Goal: Task Accomplishment & Management: Complete application form

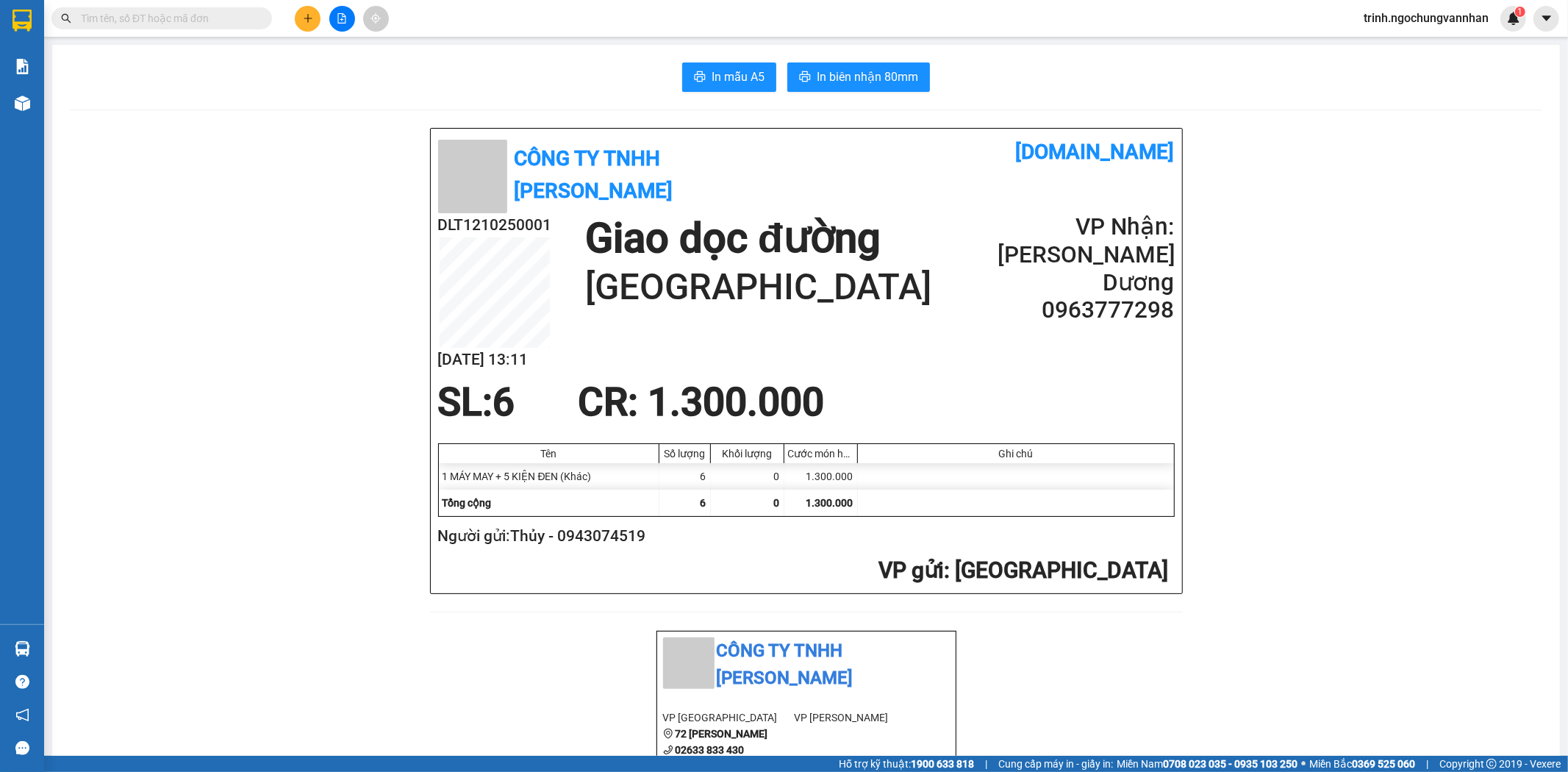
click at [300, 10] on button at bounding box center [307, 18] width 25 height 25
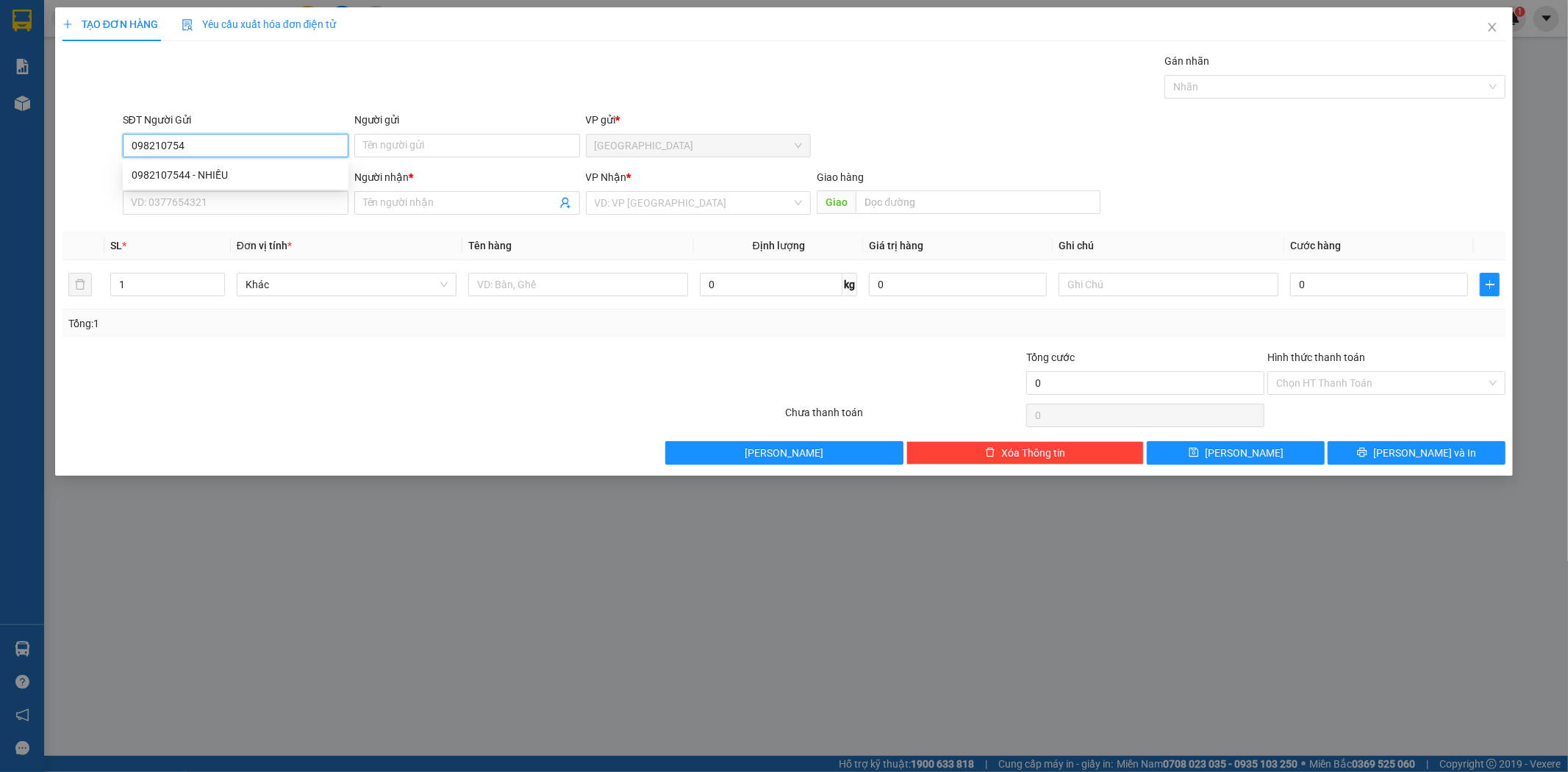
type input "0982107544"
click at [261, 178] on div "0982107544 - NHIỀU" at bounding box center [235, 174] width 208 height 16
type input "NHIỀU"
type input "0964405286"
type input "PHÚ"
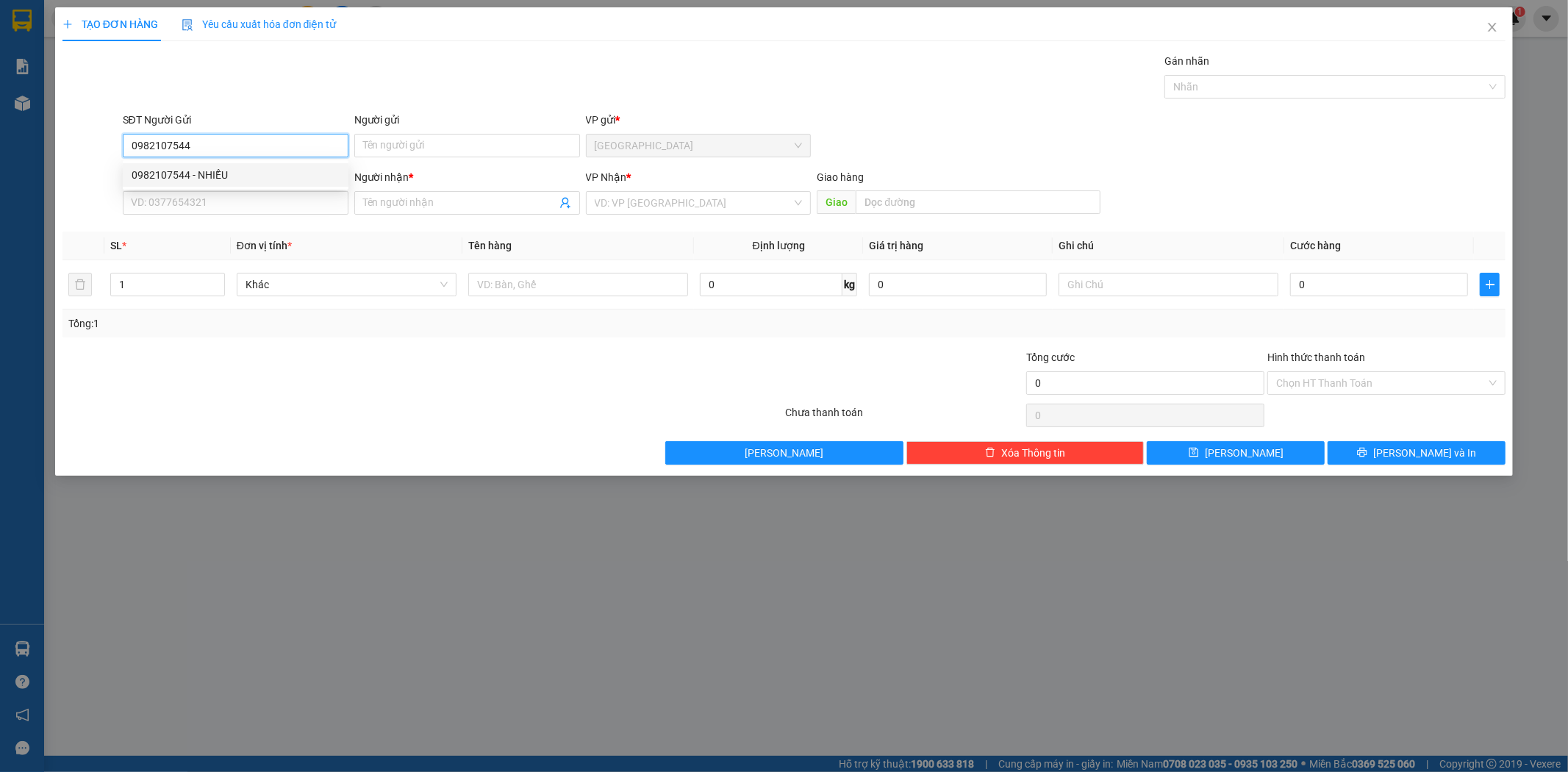
type input "NGÃ 3 CẦU BÙNG"
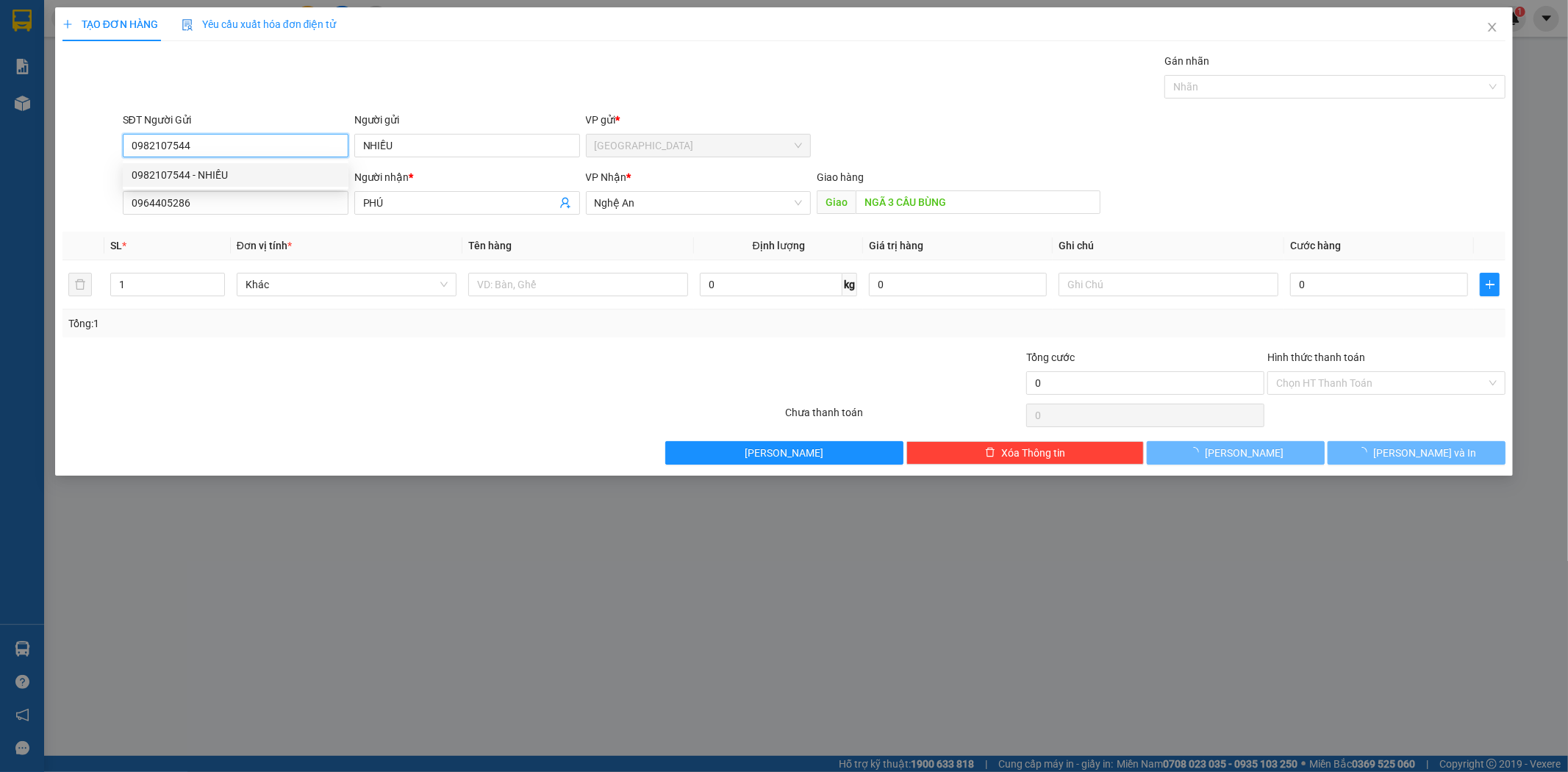
type input "150.000"
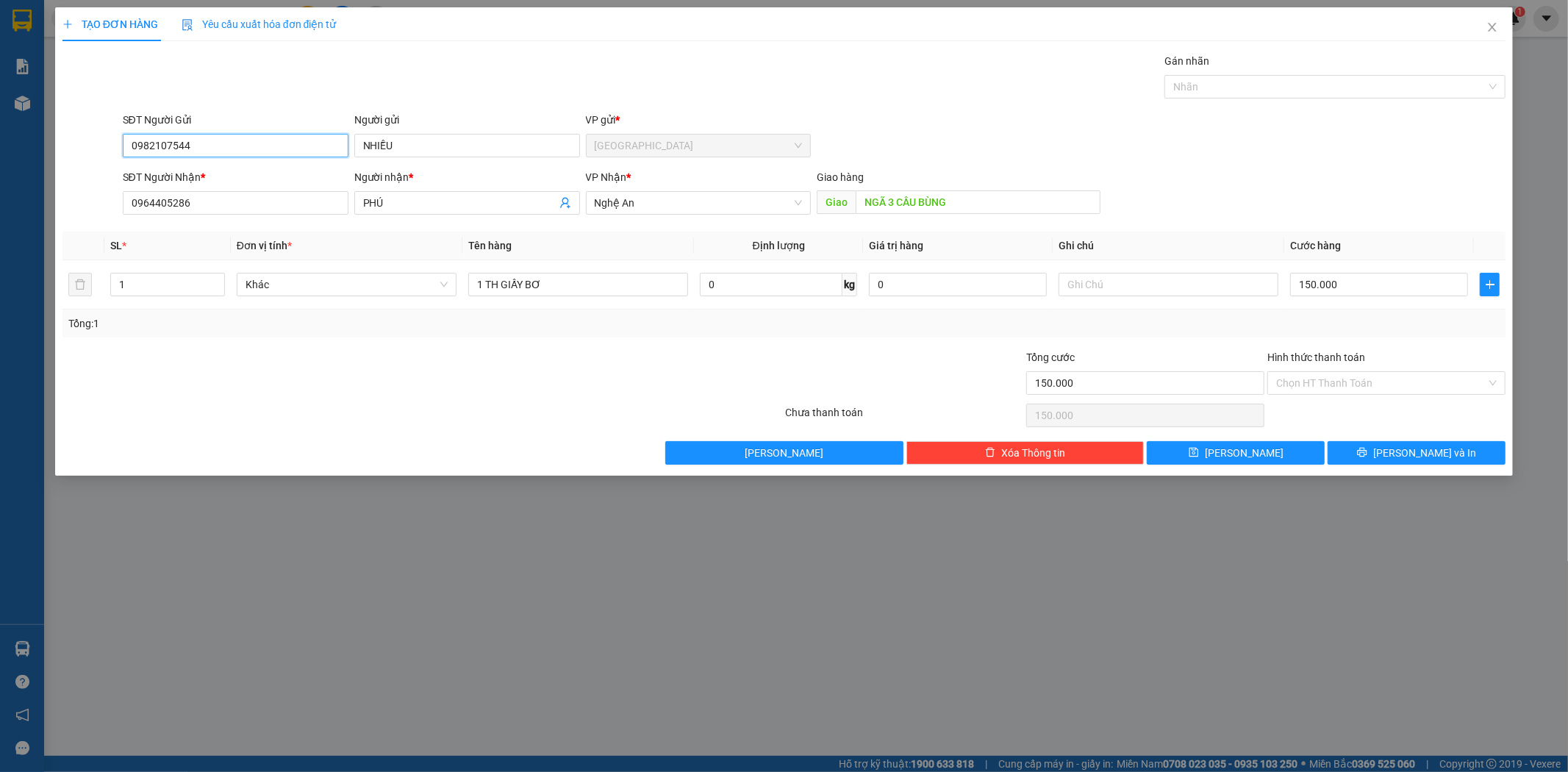
type input "0982107544"
drag, startPoint x: 0, startPoint y: 200, endPoint x: 0, endPoint y: 165, distance: 35.0
click at [0, 170] on div "TẠO ĐƠN HÀNG Yêu cầu xuất hóa đơn điện tử Transit Pickup Surcharge Ids Transit …" at bounding box center [784, 386] width 1568 height 772
type input "0966825776"
drag, startPoint x: 406, startPoint y: 200, endPoint x: 128, endPoint y: 226, distance: 279.2
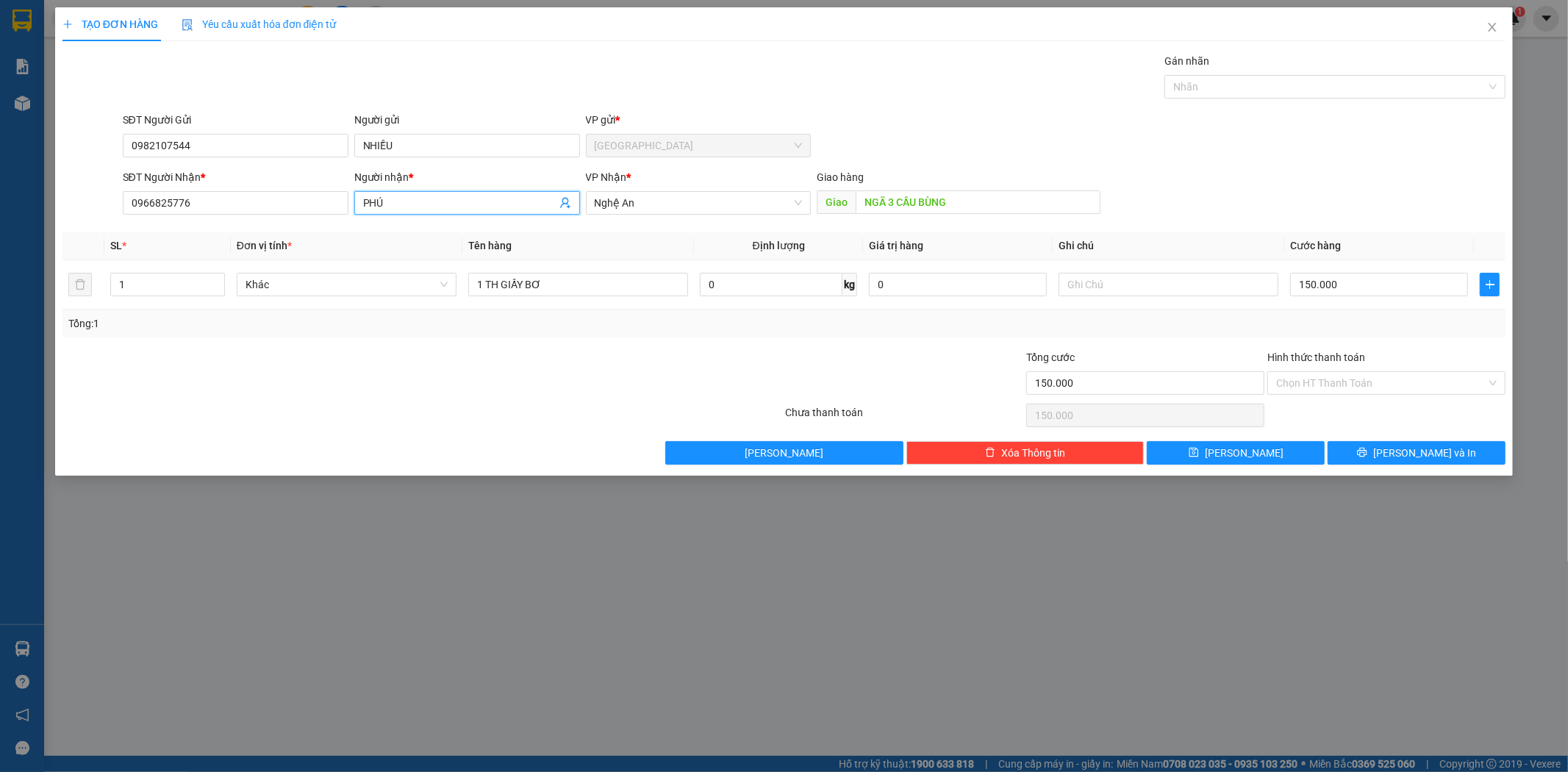
click at [128, 226] on div "Transit Pickup Surcharge Ids Transit Deliver Surcharge Ids Transit Deliver Surc…" at bounding box center [784, 259] width 1444 height 412
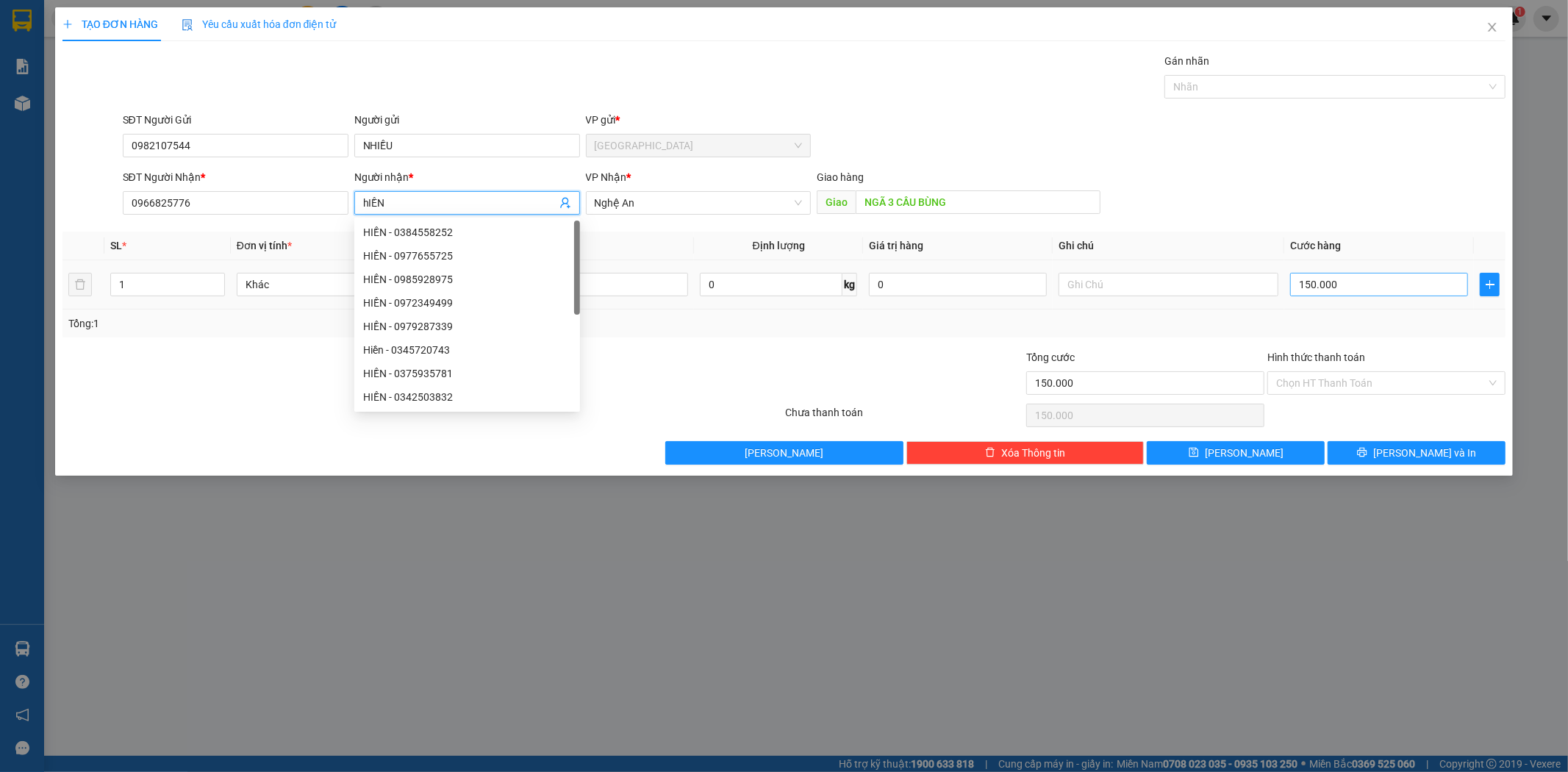
type input "hIỀN"
click at [1327, 287] on input "150.000" at bounding box center [1379, 284] width 178 height 24
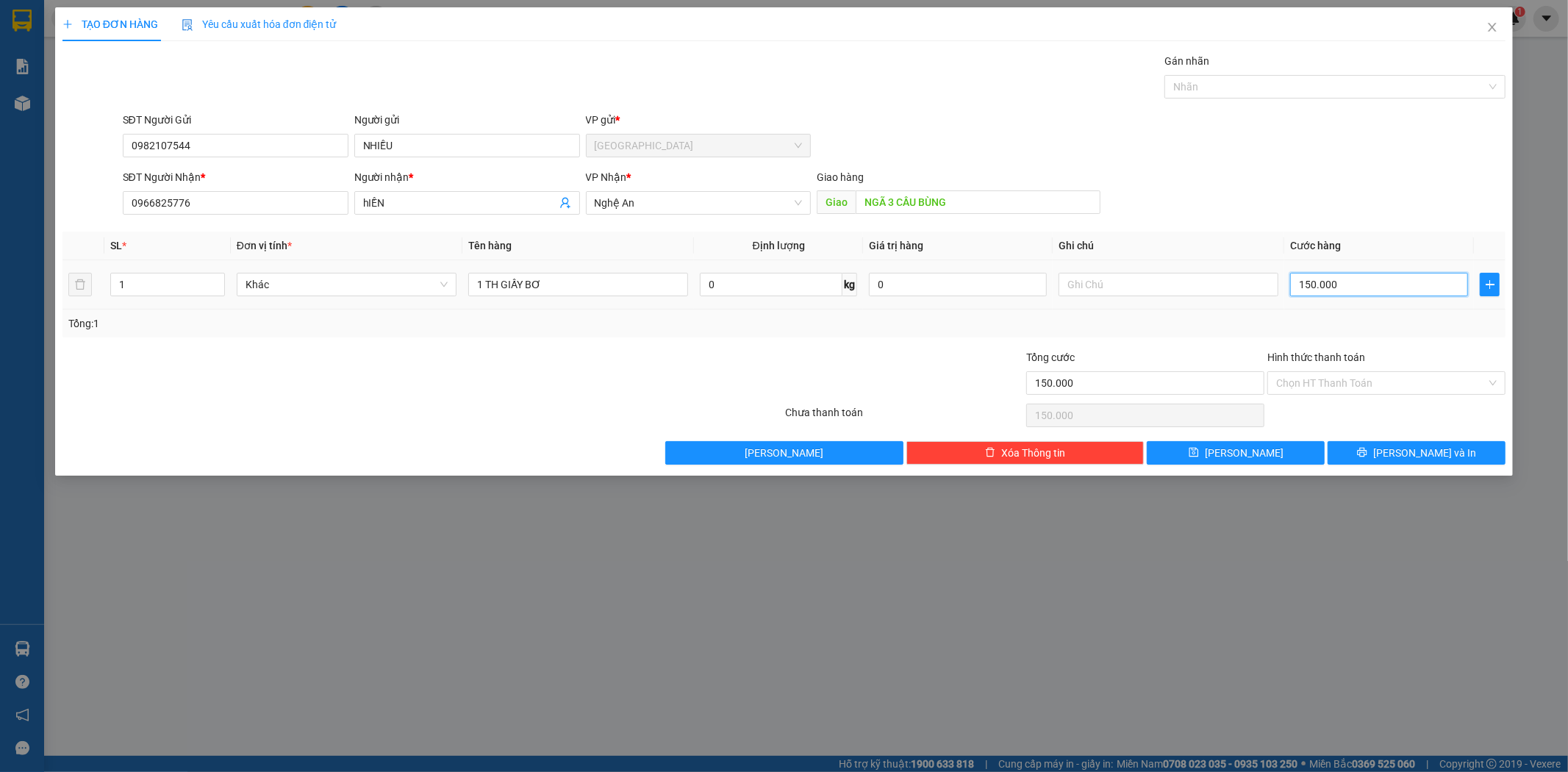
type input "6"
type input "60"
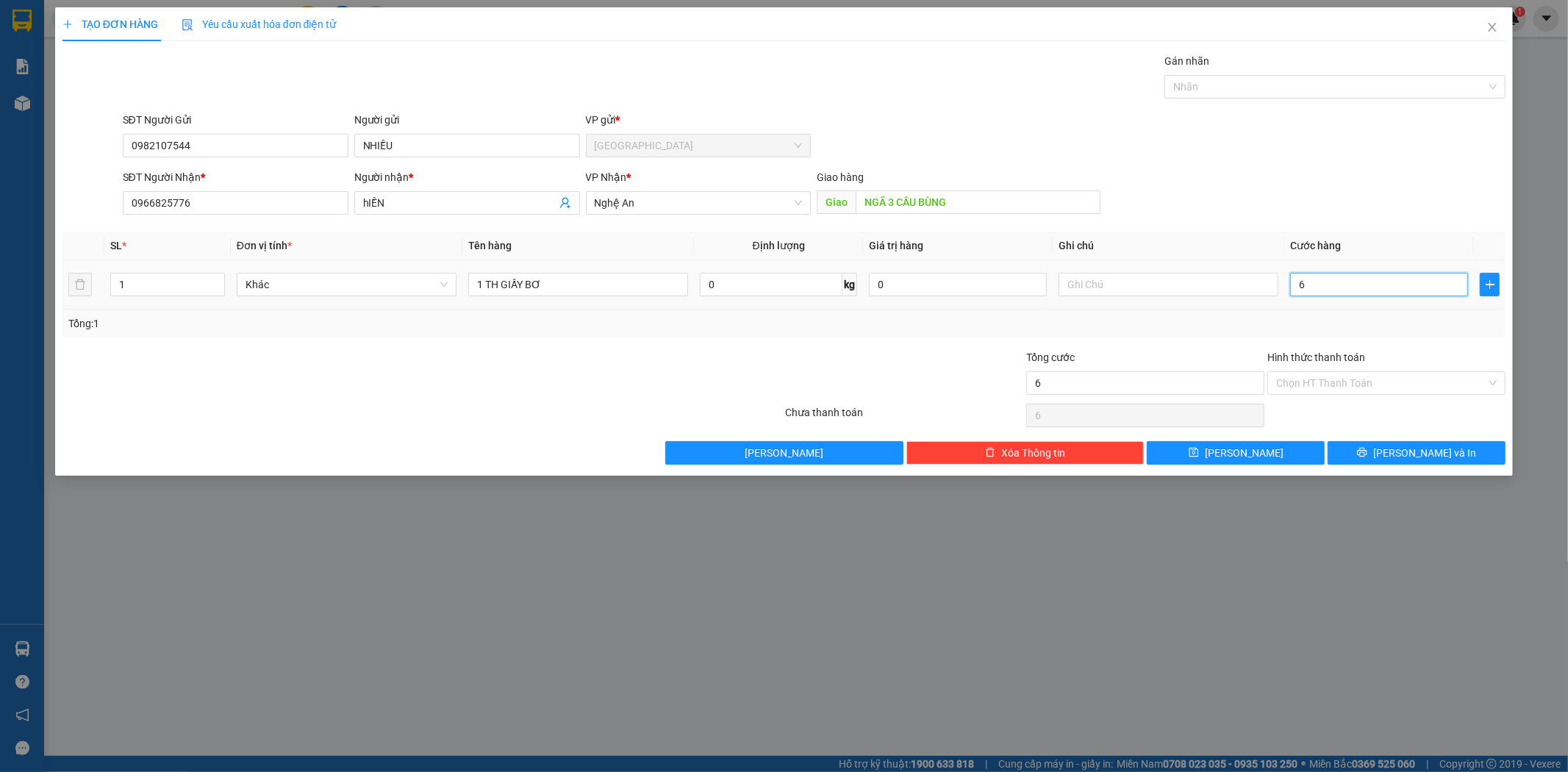
type input "60"
type input "600"
type input "6.000"
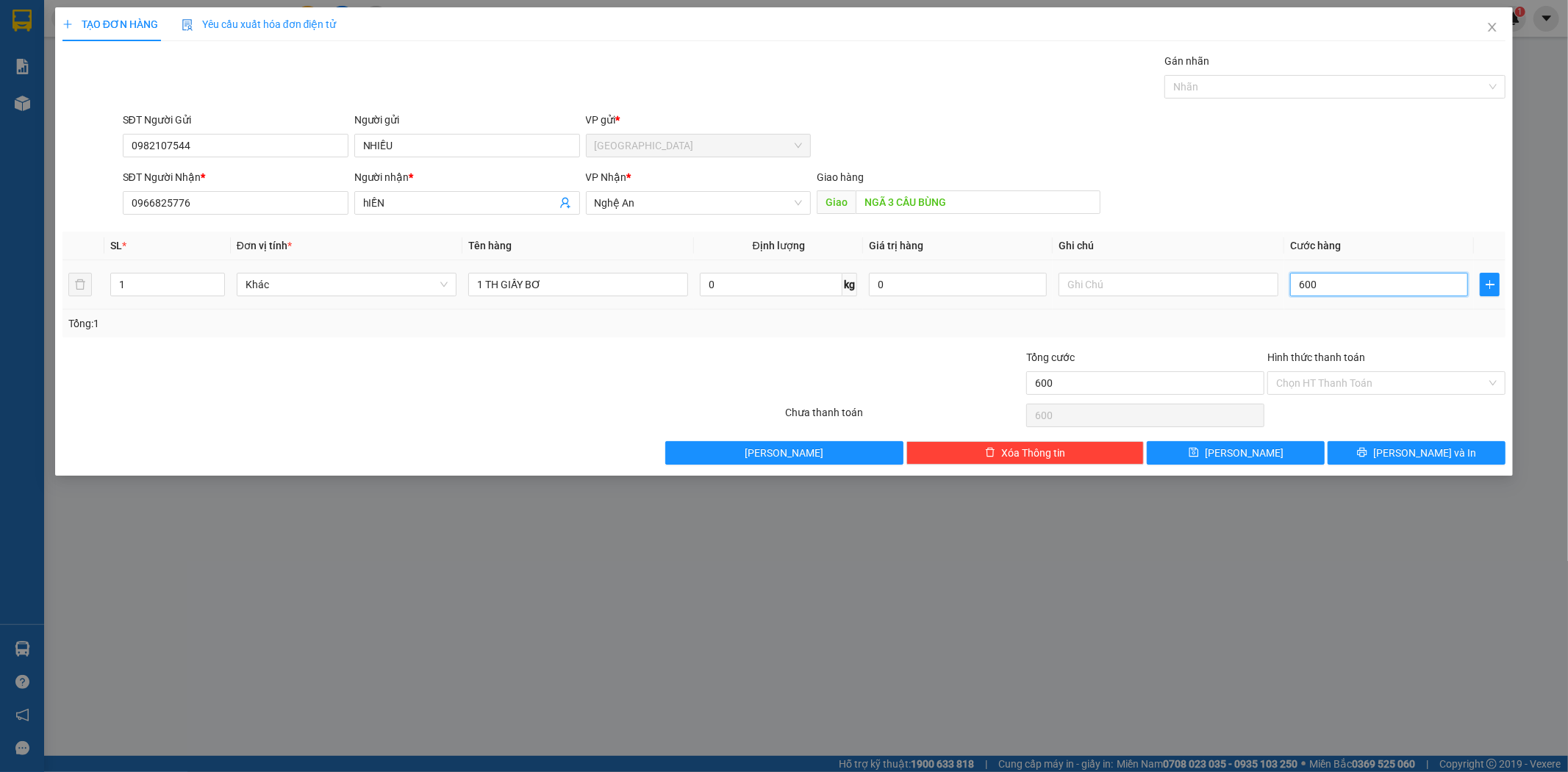
type input "6.000"
type input "60.000"
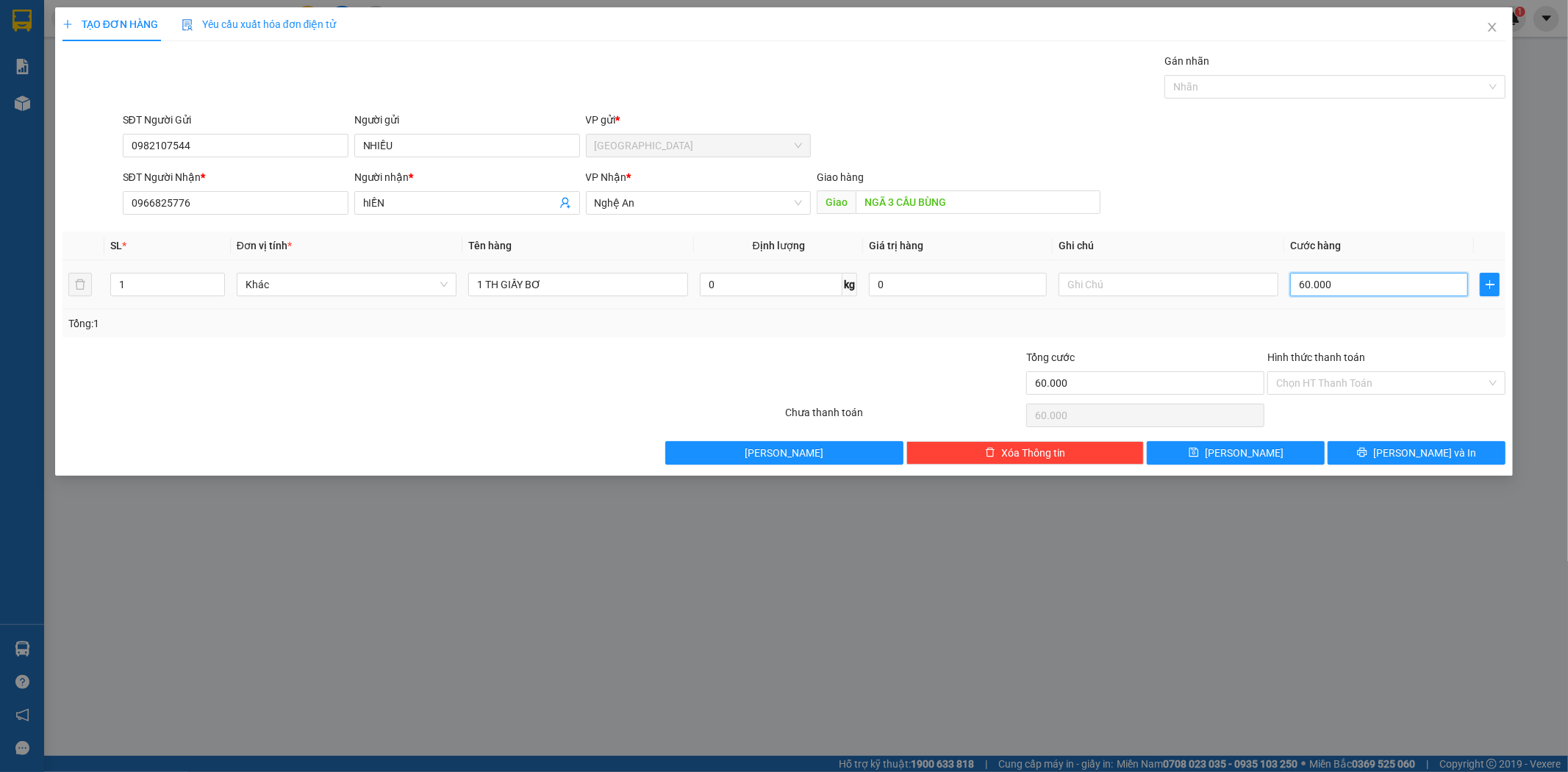
type input "600.000"
drag, startPoint x: 531, startPoint y: 283, endPoint x: 256, endPoint y: 296, distance: 275.3
click at [256, 296] on tr "1 Khác 1 TH GIẤY BƠ 0 kg 0 600.000" at bounding box center [784, 285] width 1444 height 49
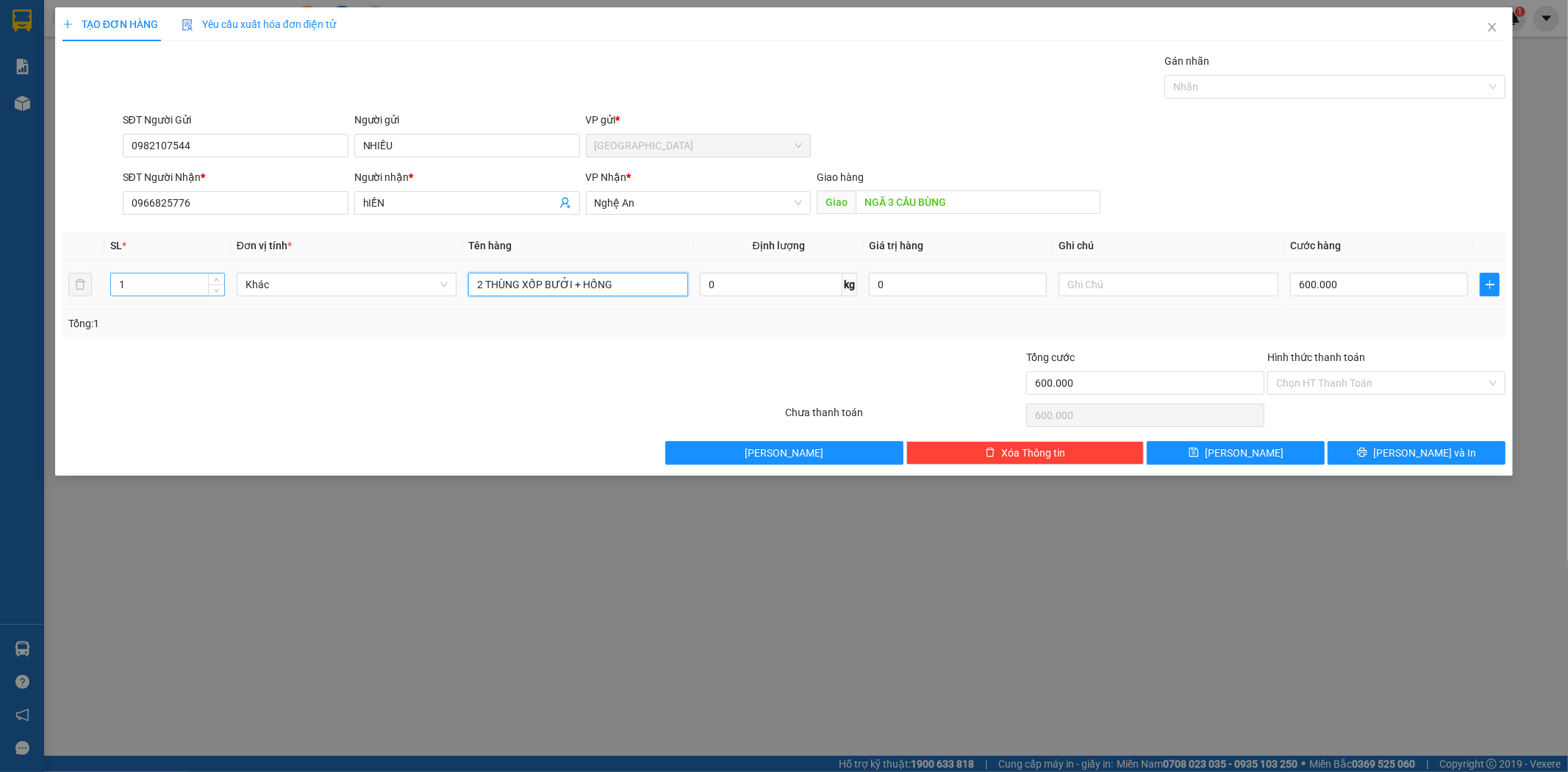
type input "2 THÙNG XỐP BƯỞI + HỒNG"
drag, startPoint x: 169, startPoint y: 274, endPoint x: 0, endPoint y: 295, distance: 170.3
click at [0, 295] on div "TẠO ĐƠN HÀNG Yêu cầu xuất hóa đơn điện tử Transit Pickup Surcharge Ids Transit …" at bounding box center [784, 386] width 1568 height 772
type input "2"
click at [752, 294] on input "0" at bounding box center [770, 284] width 142 height 24
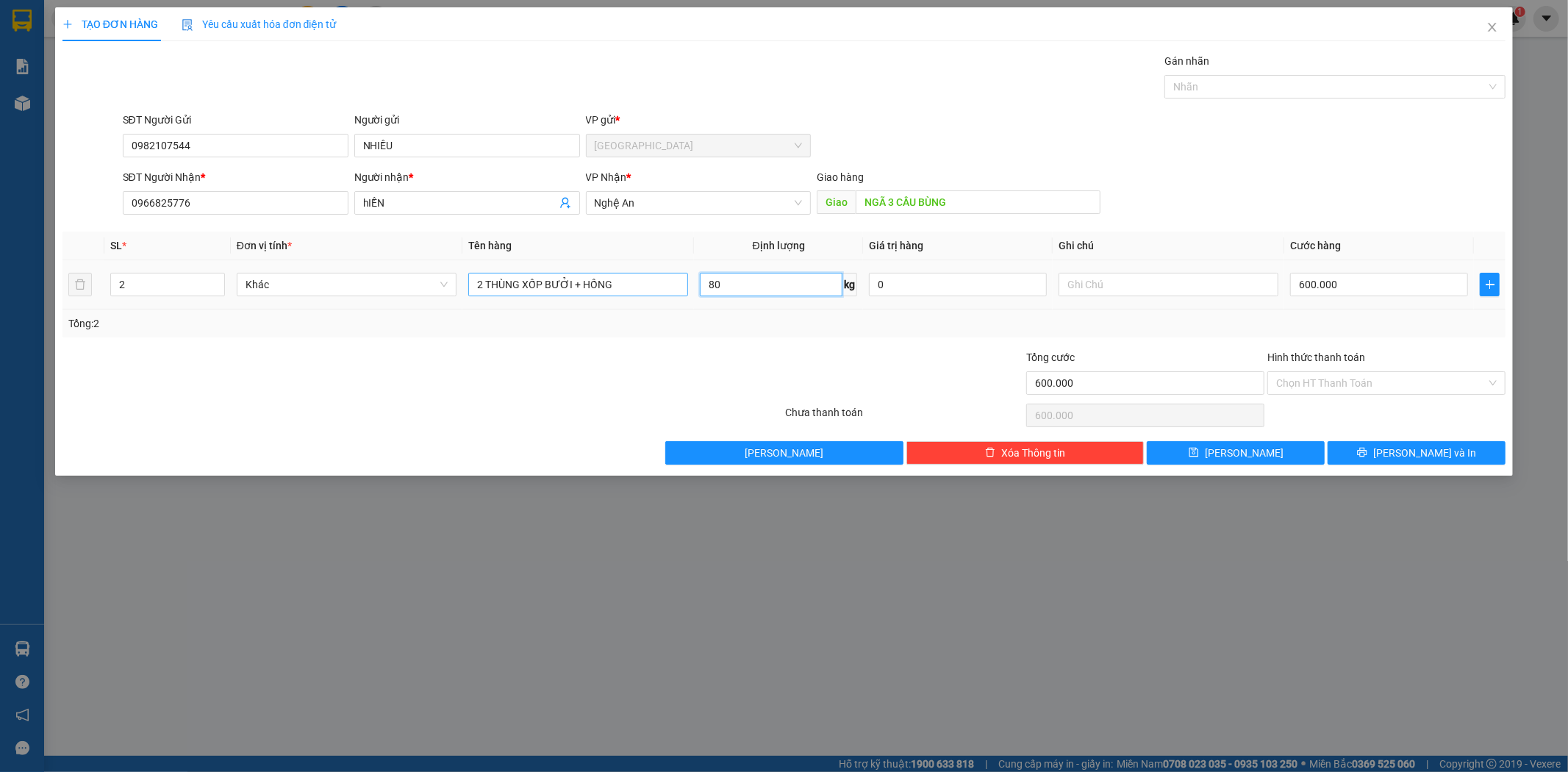
type input "80"
click at [648, 291] on input "2 THÙNG XỐP BƯỞI + HỒNG" at bounding box center [578, 284] width 220 height 24
type input "2 THÙNG XỐP BƯỞI + HỒNG 80KG"
click at [1332, 375] on input "Hình thức thanh toán" at bounding box center [1382, 382] width 211 height 22
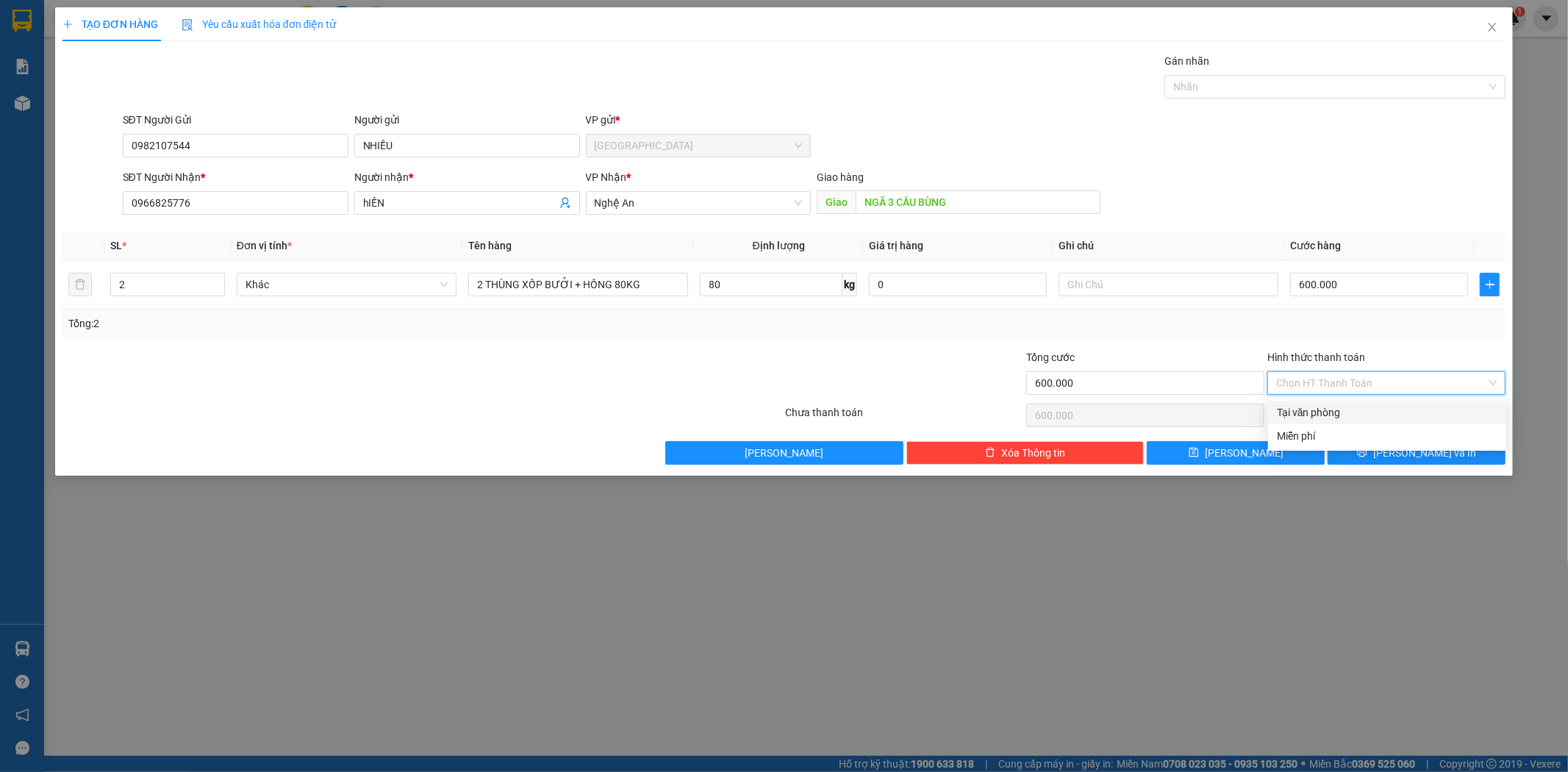
click at [1328, 402] on div "Tại văn phòng" at bounding box center [1386, 412] width 238 height 24
type input "0"
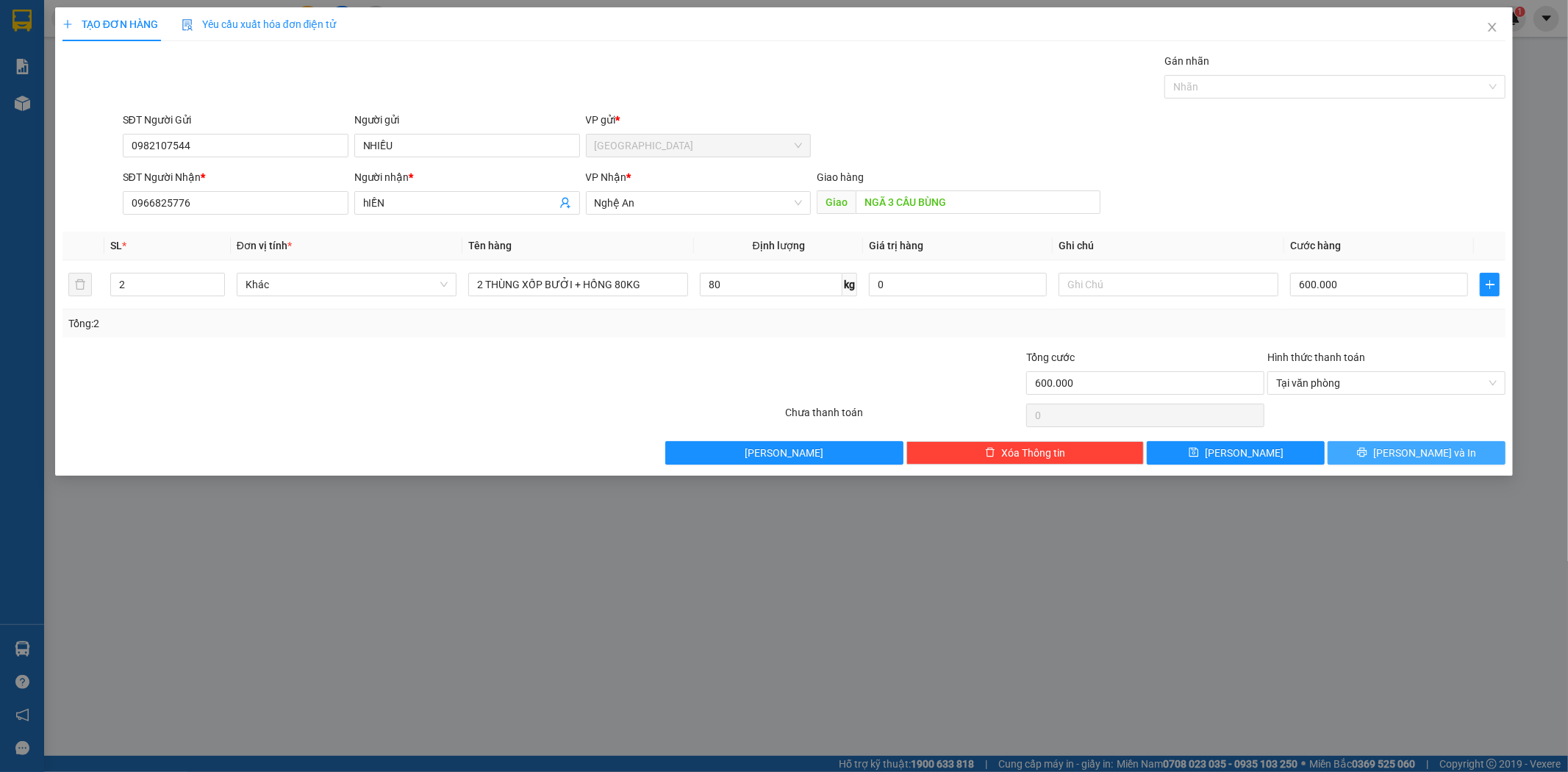
click at [1370, 446] on button "[PERSON_NAME] và In" at bounding box center [1416, 452] width 178 height 24
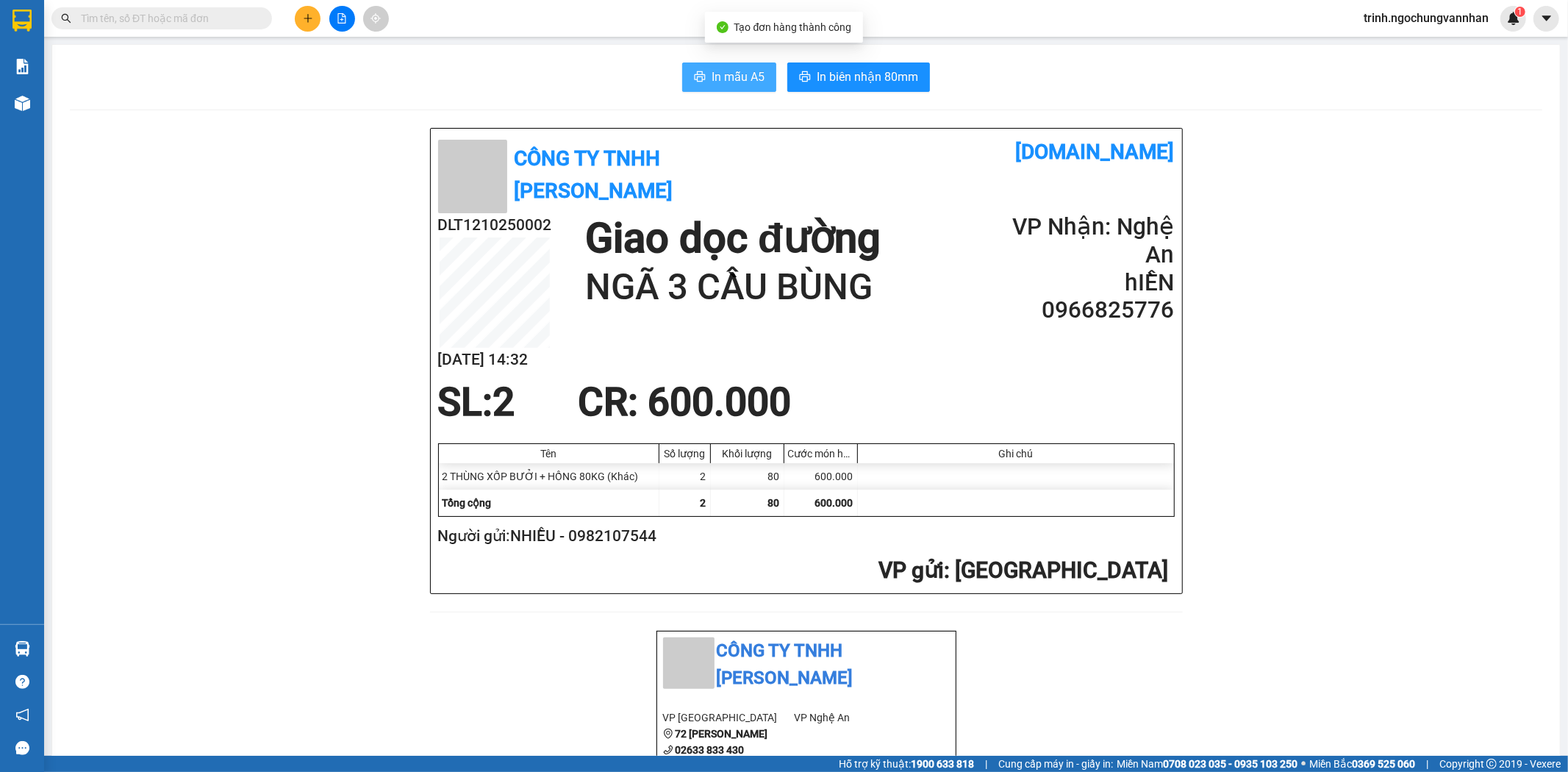
click at [728, 86] on button "In mẫu A5" at bounding box center [729, 76] width 94 height 29
click at [816, 72] on span "In biên nhận 80mm" at bounding box center [867, 77] width 102 height 19
click at [738, 77] on span "In mẫu A5" at bounding box center [738, 77] width 53 height 19
